Goal: Transaction & Acquisition: Purchase product/service

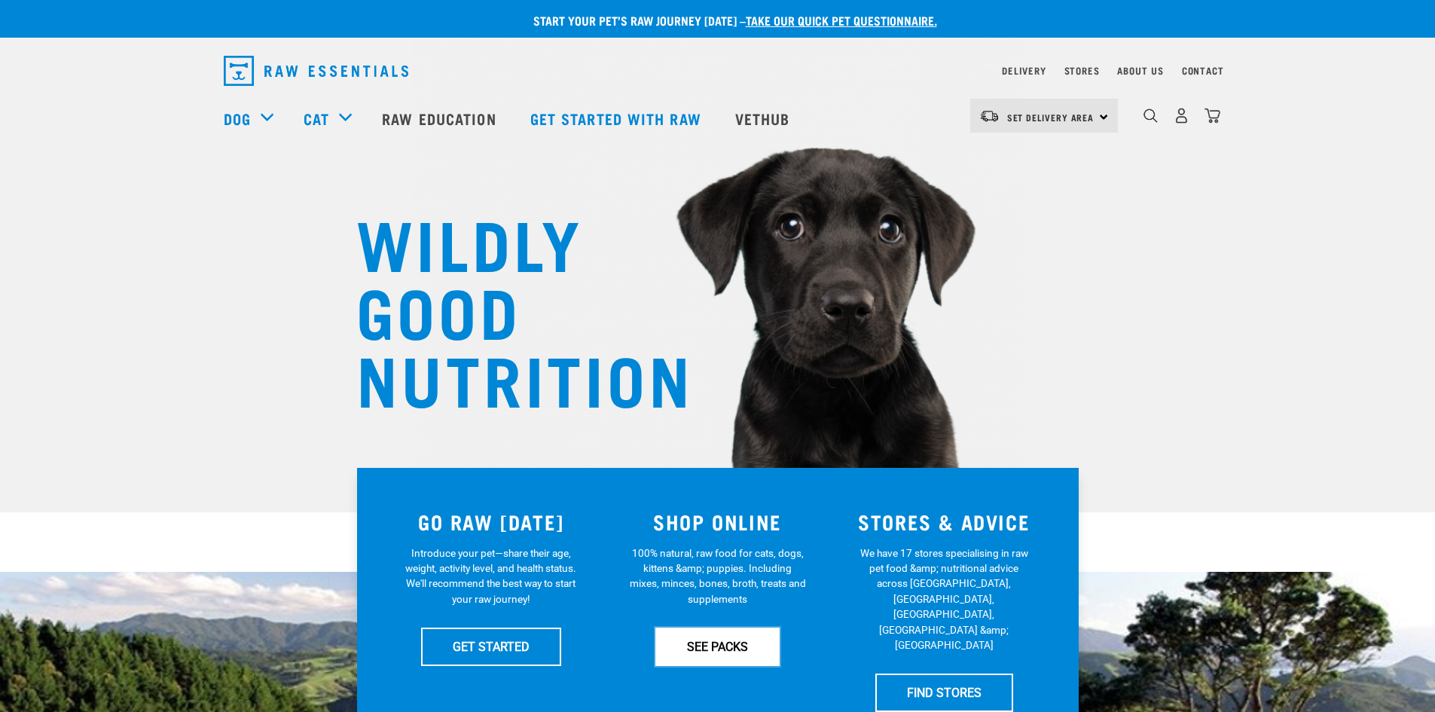
click at [718, 652] on link "SEE PACKS" at bounding box center [717, 647] width 124 height 38
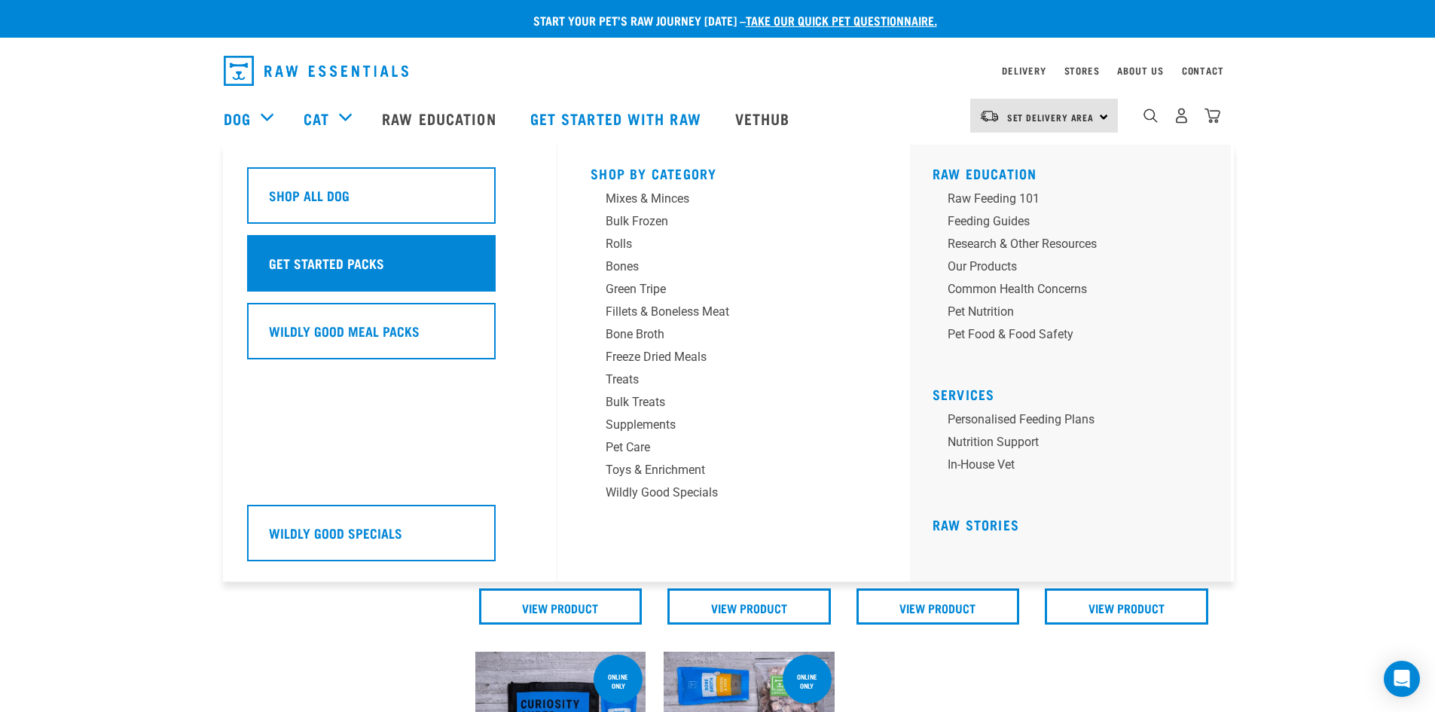
click at [291, 255] on h5 "Get Started Packs" at bounding box center [326, 263] width 115 height 20
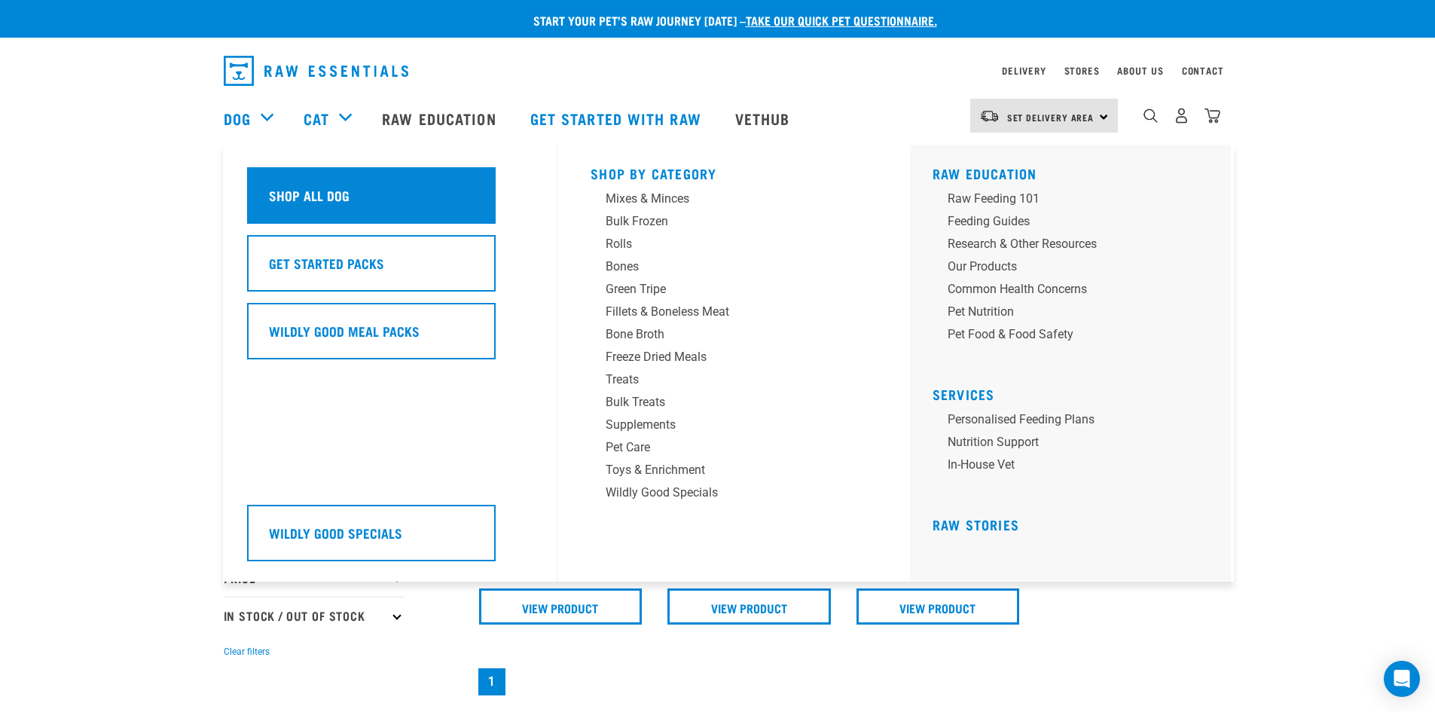
click at [319, 192] on h5 "Shop All Dog" at bounding box center [309, 195] width 81 height 20
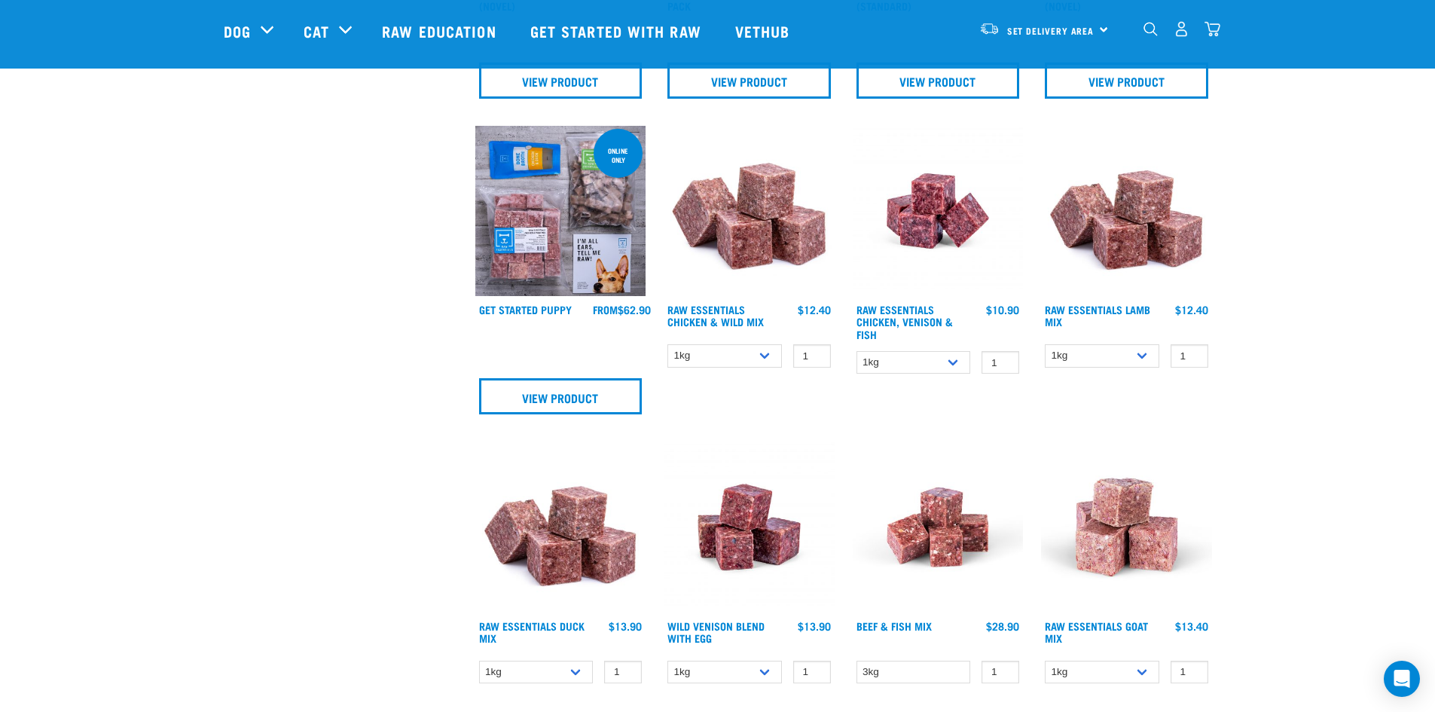
scroll to position [753, 0]
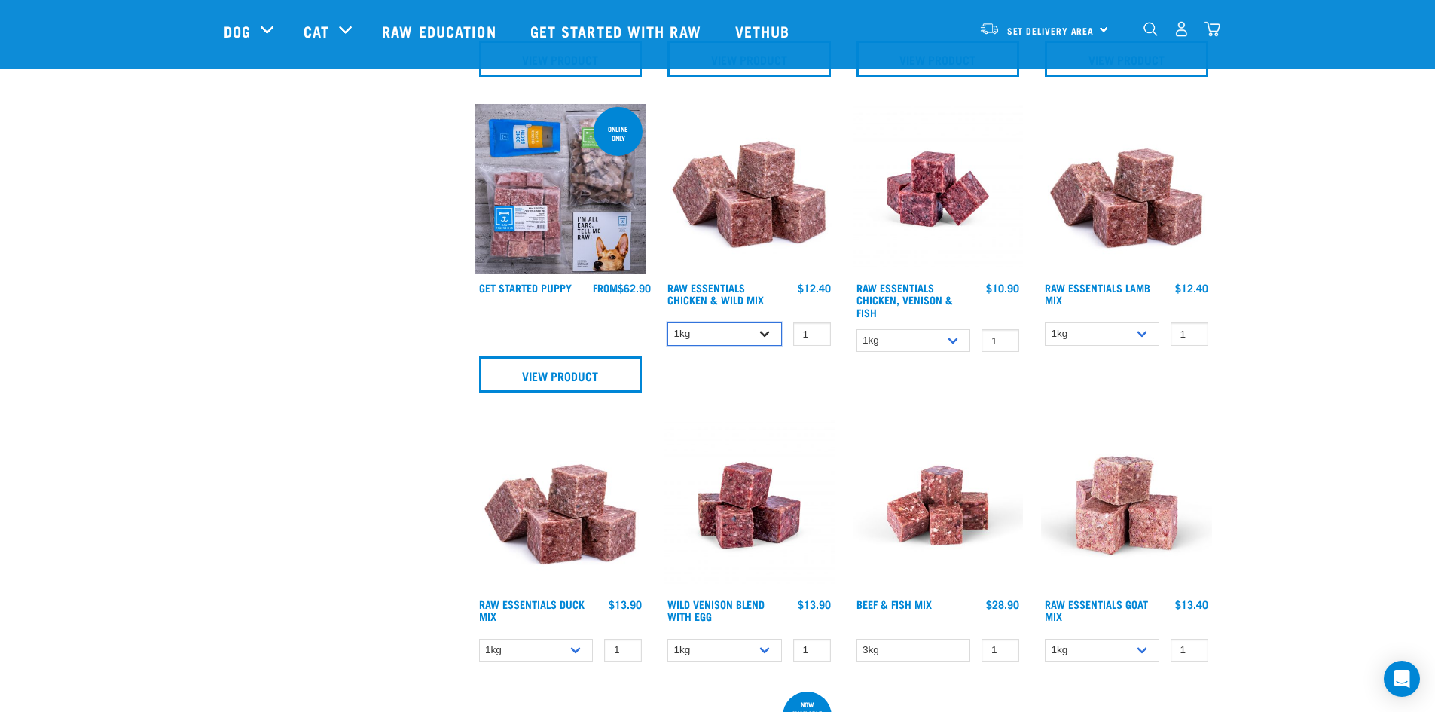
click at [777, 339] on select "1kg 3kg Bulk (20kg)" at bounding box center [725, 333] width 115 height 23
click at [668, 322] on select "1kg 3kg Bulk (20kg)" at bounding box center [725, 333] width 115 height 23
drag, startPoint x: 769, startPoint y: 334, endPoint x: 759, endPoint y: 343, distance: 13.9
click at [769, 334] on select "1kg 3kg Bulk (20kg)" at bounding box center [725, 333] width 115 height 23
select select "709"
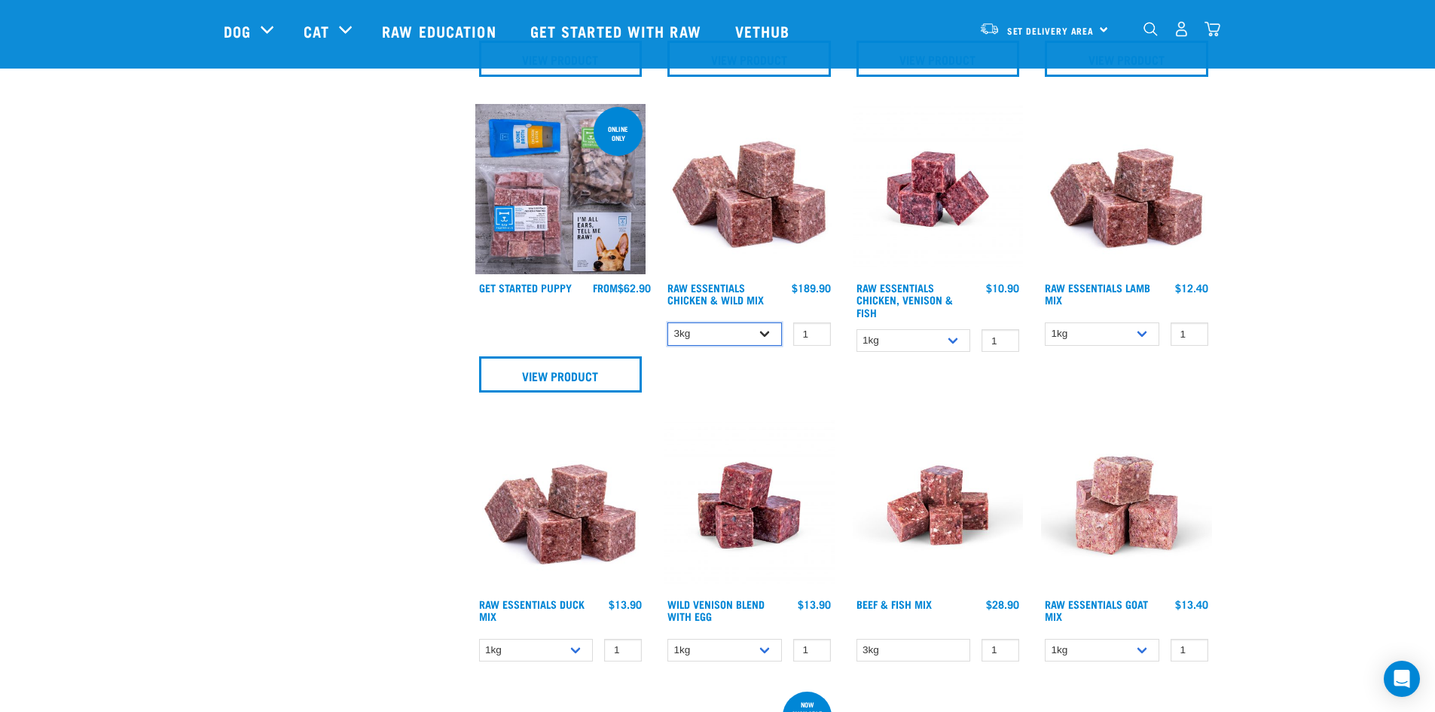
click at [668, 322] on select "1kg 3kg Bulk (20kg)" at bounding box center [725, 333] width 115 height 23
click at [956, 343] on select "1kg 3kg" at bounding box center [914, 340] width 115 height 23
select select "28665"
click at [857, 329] on select "1kg 3kg" at bounding box center [914, 340] width 115 height 23
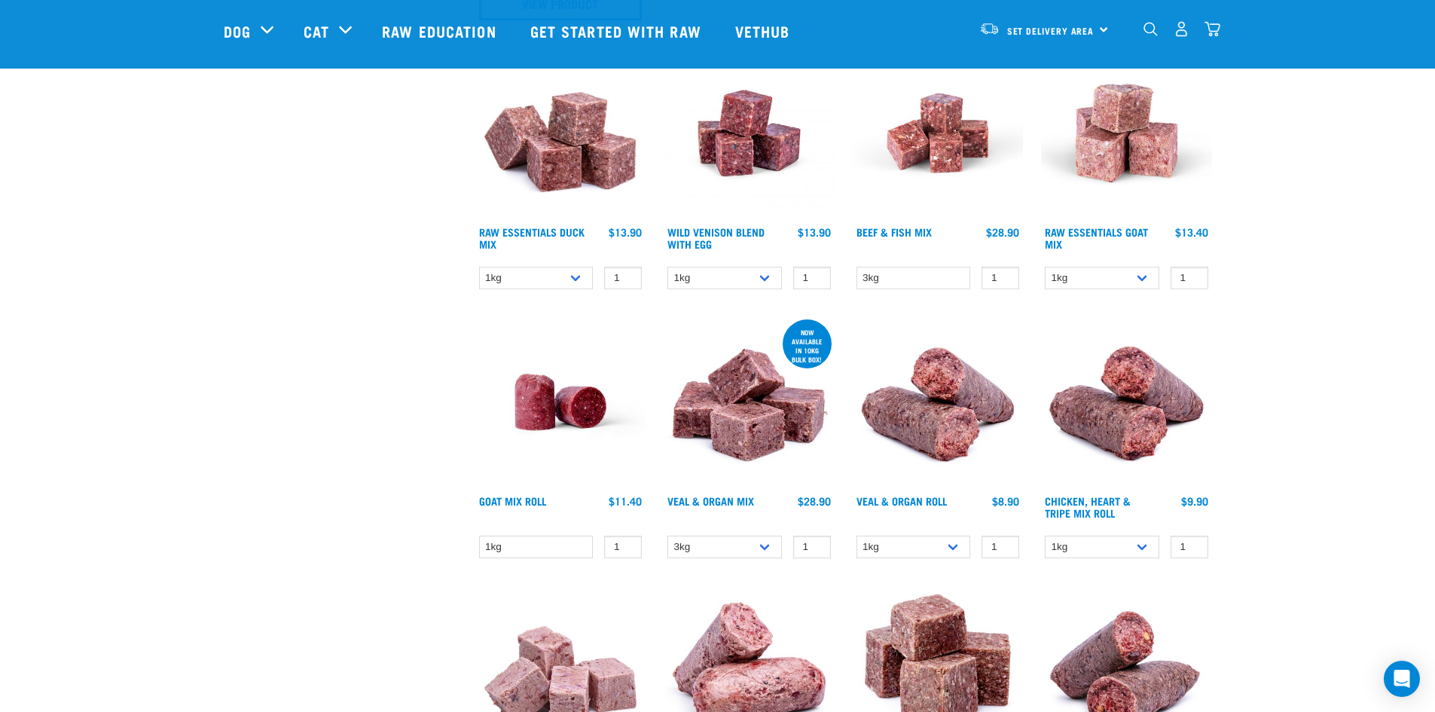
scroll to position [1130, 0]
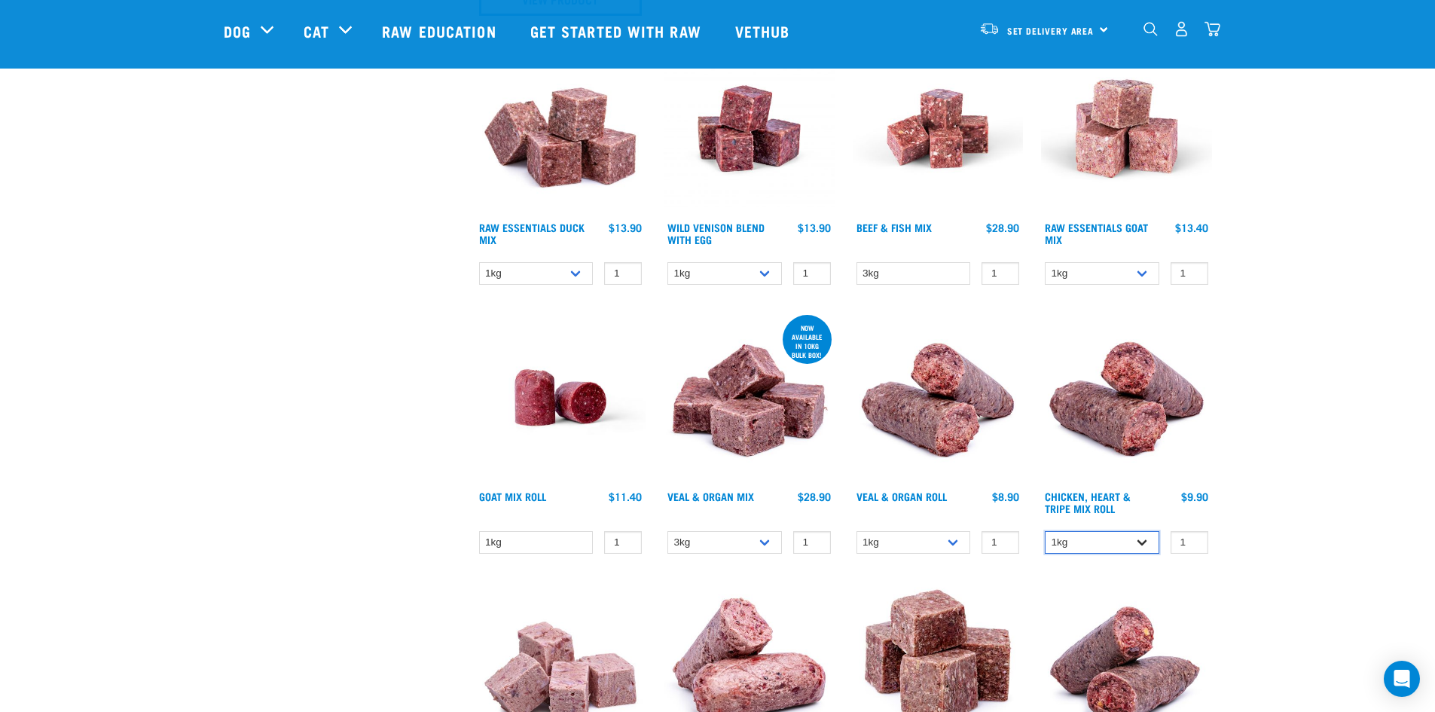
click at [1134, 544] on select "1kg Bulk (10kg)" at bounding box center [1102, 542] width 115 height 23
select select "912"
click at [1045, 531] on select "1kg Bulk (10kg)" at bounding box center [1102, 542] width 115 height 23
